Goal: Check status: Check status

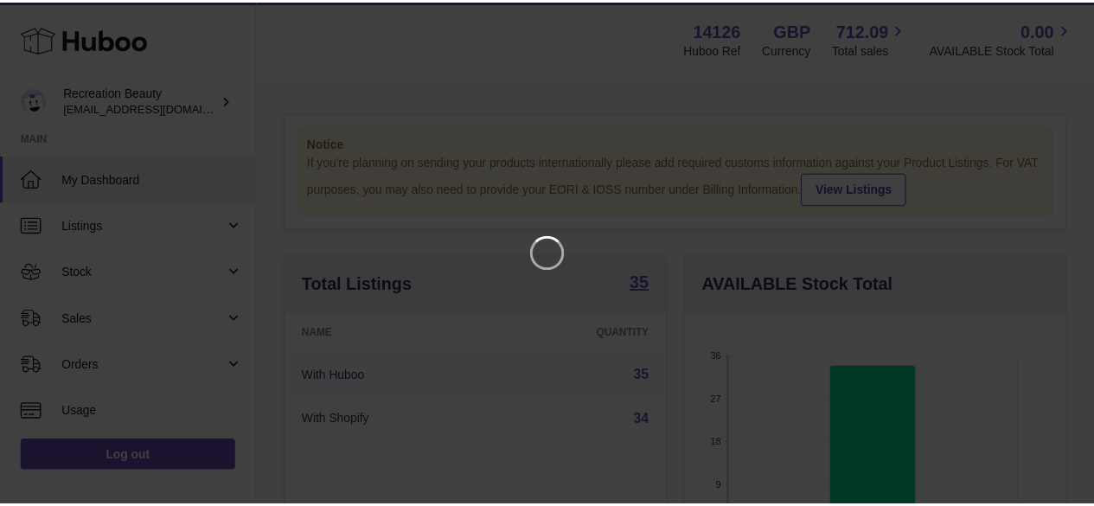
scroll to position [270, 386]
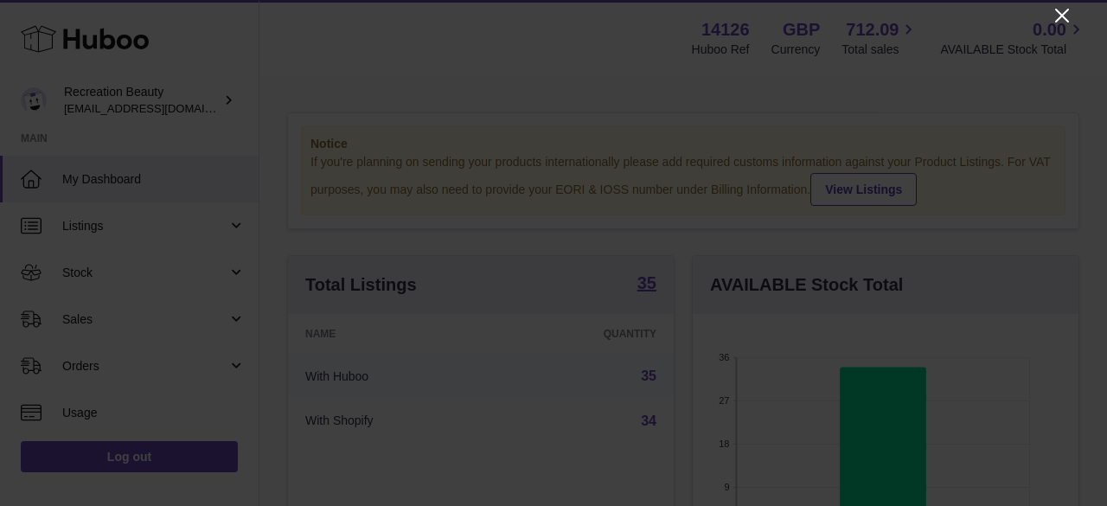
click at [1063, 16] on icon "Close" at bounding box center [1062, 16] width 14 height 14
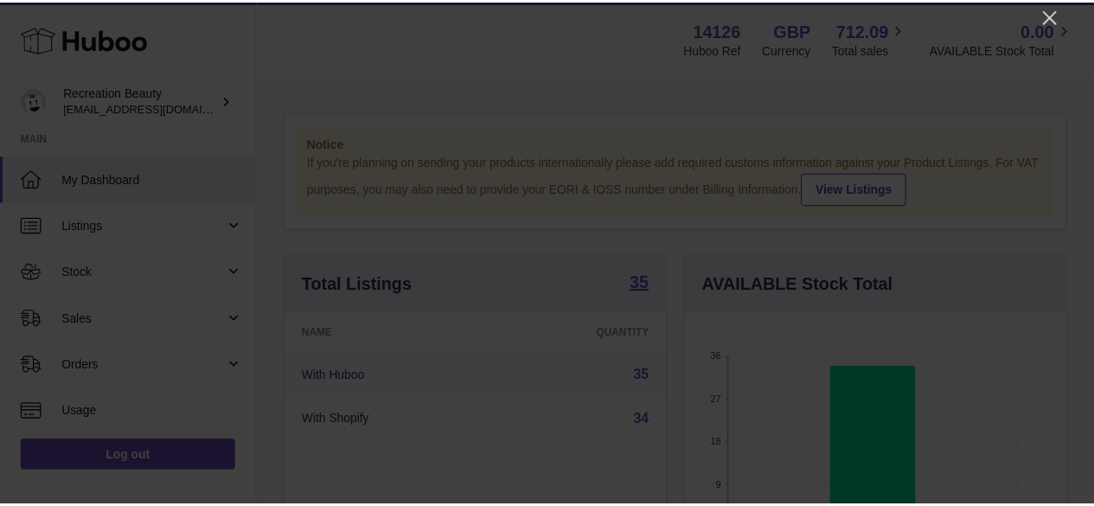
scroll to position [864785, 864675]
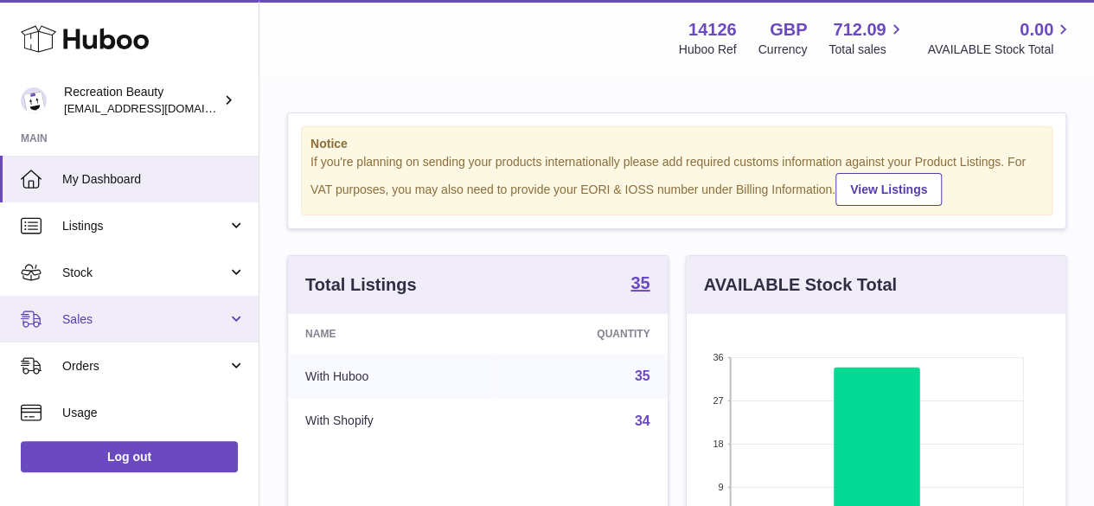
click at [90, 318] on span "Sales" at bounding box center [144, 319] width 165 height 16
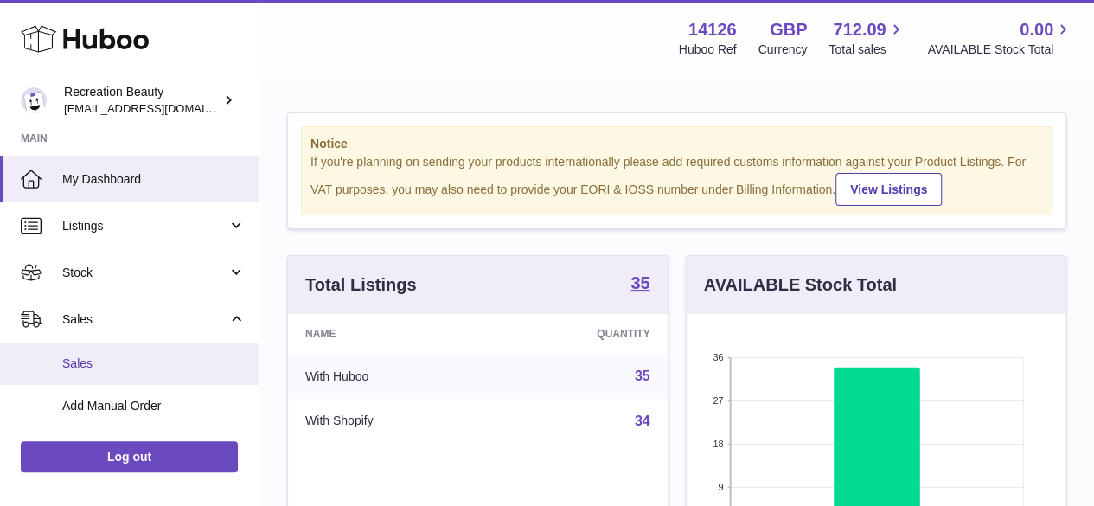
click at [99, 361] on span "Sales" at bounding box center [153, 364] width 183 height 16
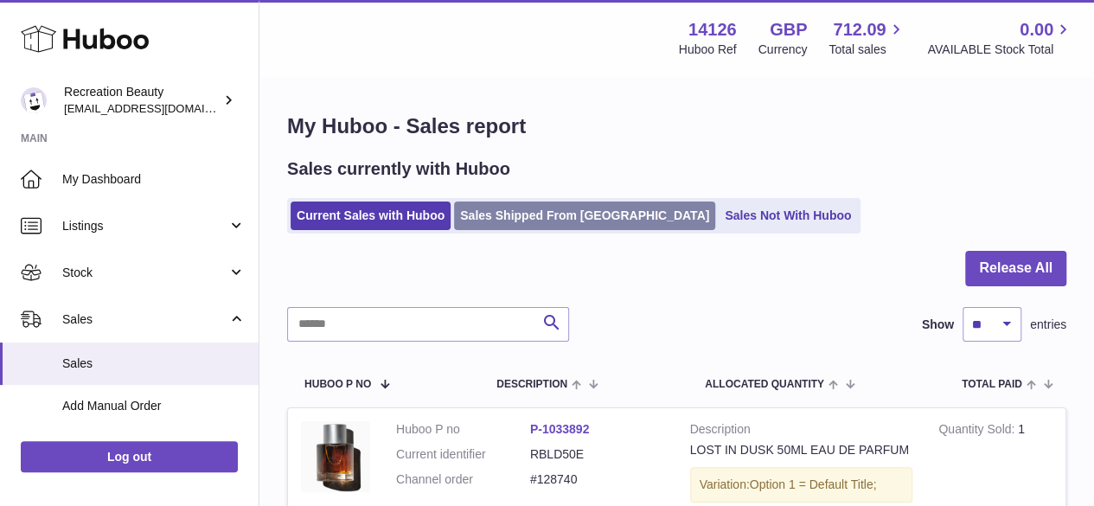
click at [536, 221] on link "Sales Shipped From [GEOGRAPHIC_DATA]" at bounding box center [584, 216] width 261 height 29
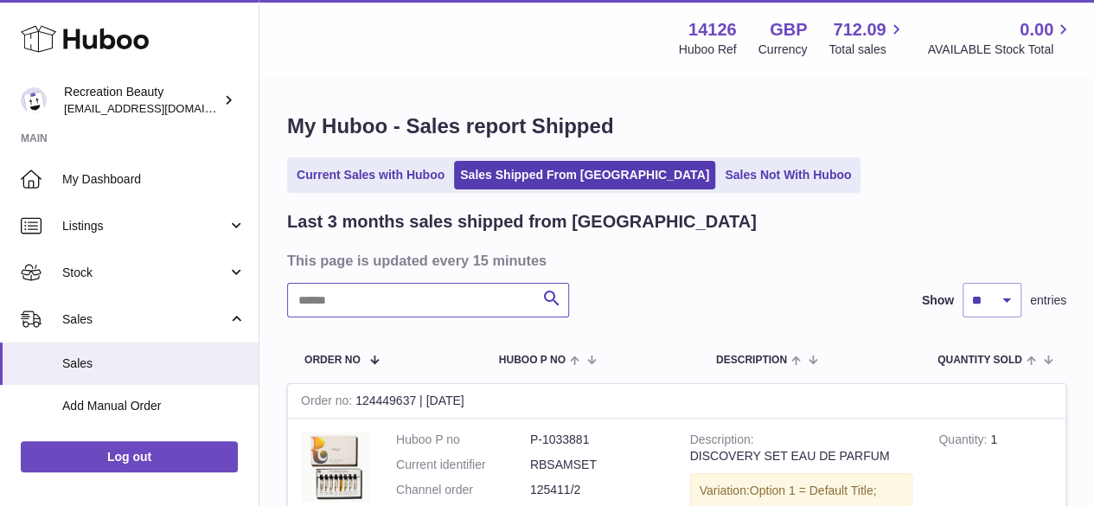
click at [328, 300] on input "text" at bounding box center [428, 300] width 282 height 35
paste input "******"
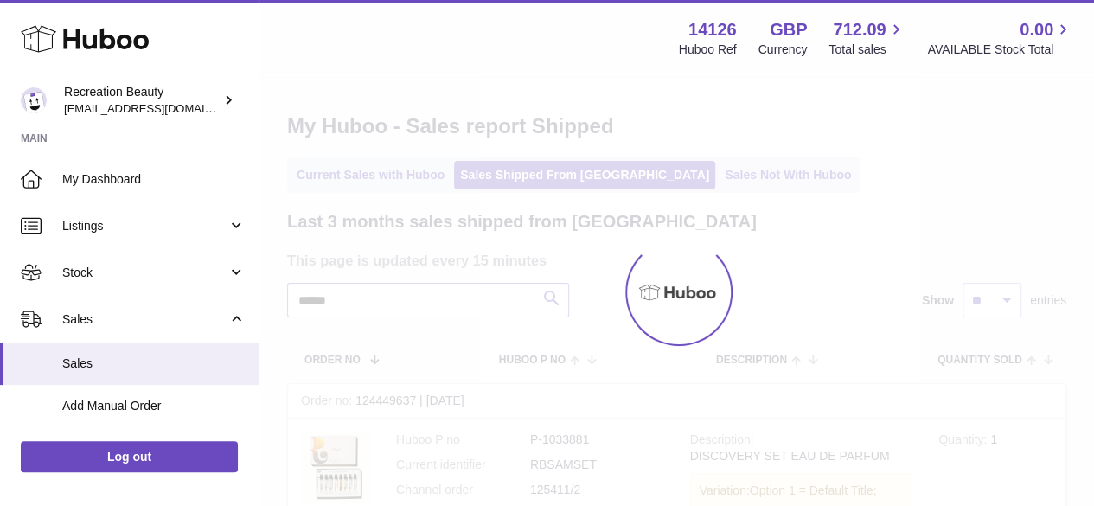
type input "******"
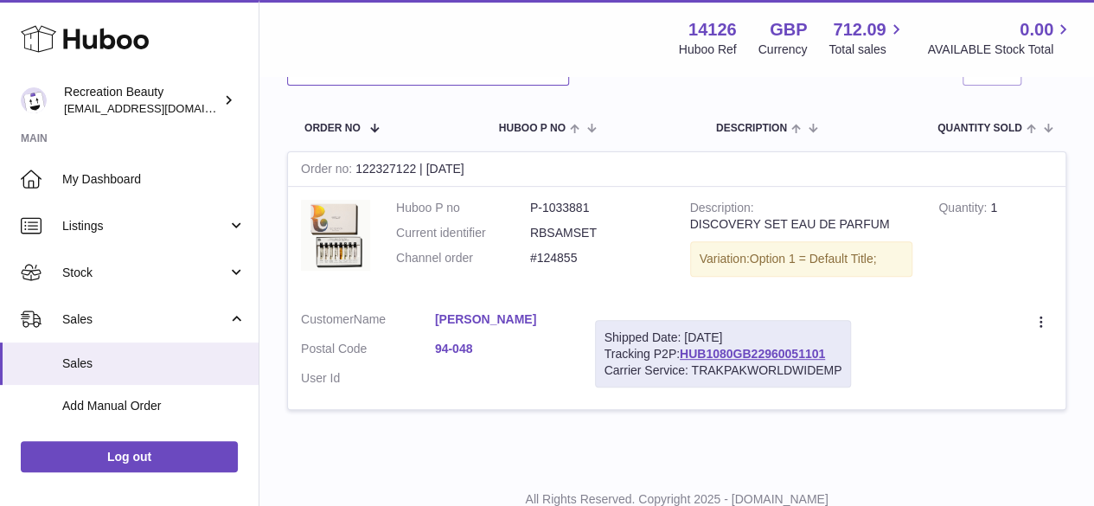
scroll to position [260, 0]
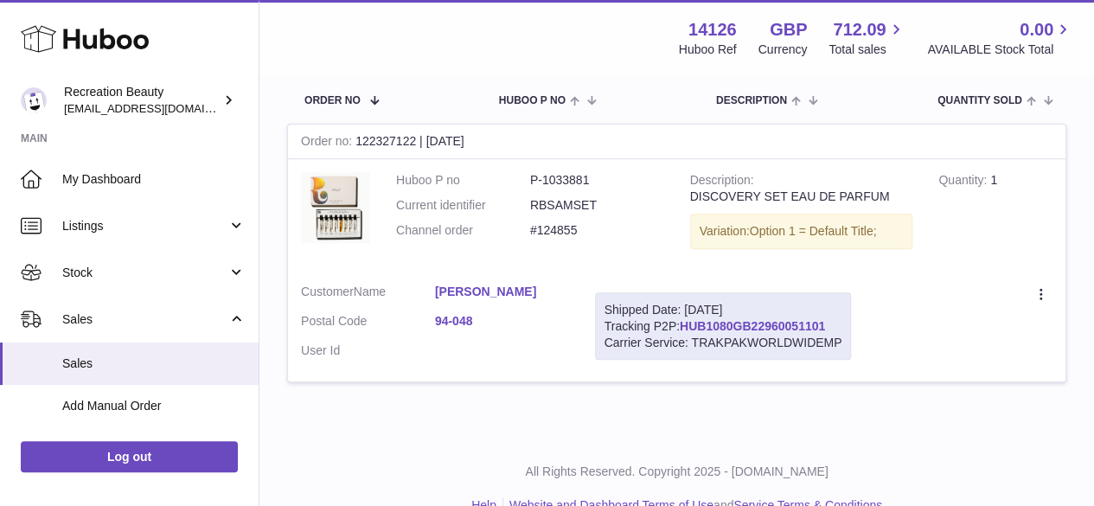
click at [760, 321] on link "HUB1080GB22960051101" at bounding box center [752, 326] width 145 height 14
